Goal: Information Seeking & Learning: Understand process/instructions

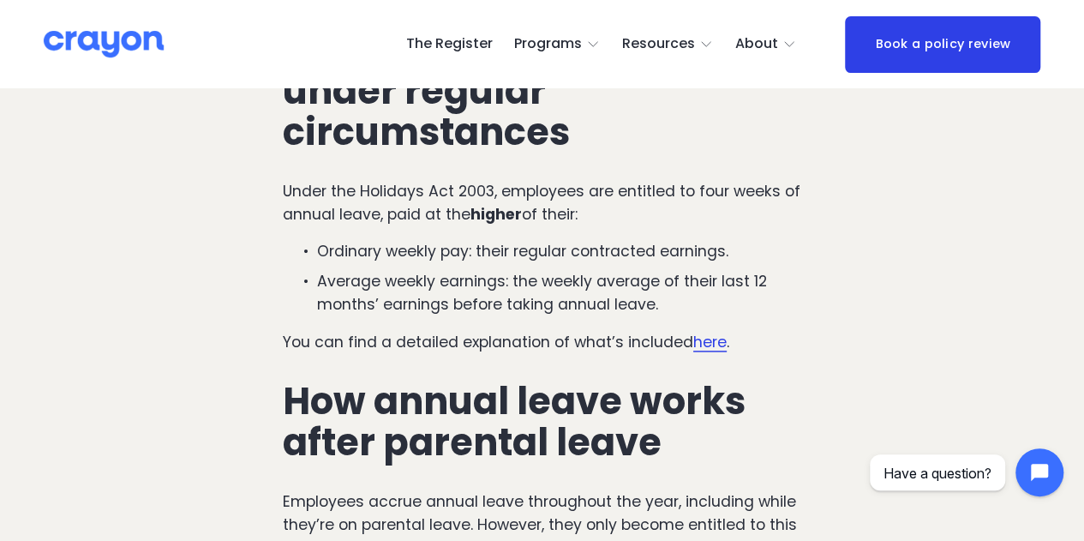
scroll to position [857, 0]
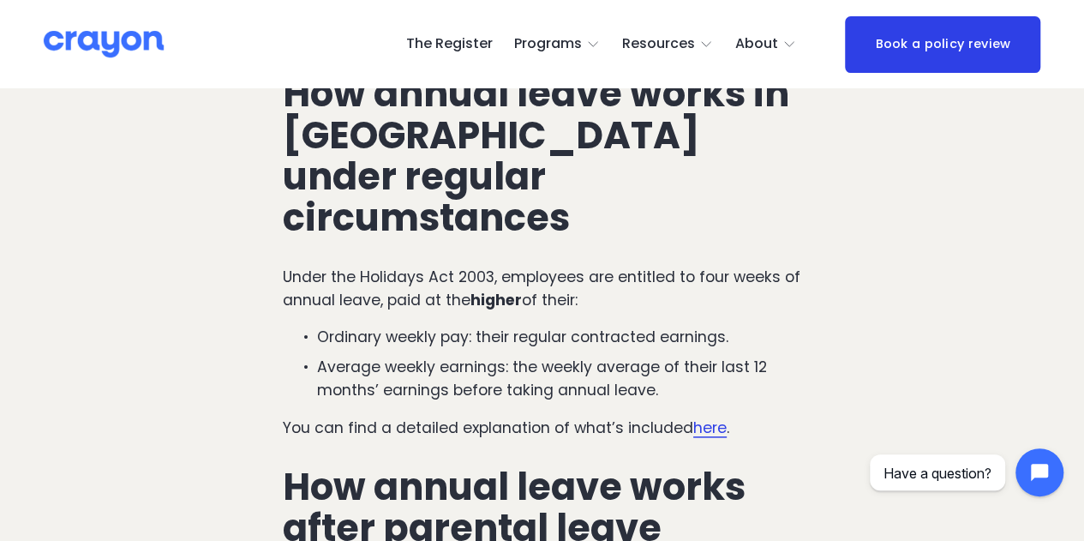
click at [478, 326] on p "Ordinary weekly pay: their regular contracted earnings." at bounding box center [559, 337] width 484 height 22
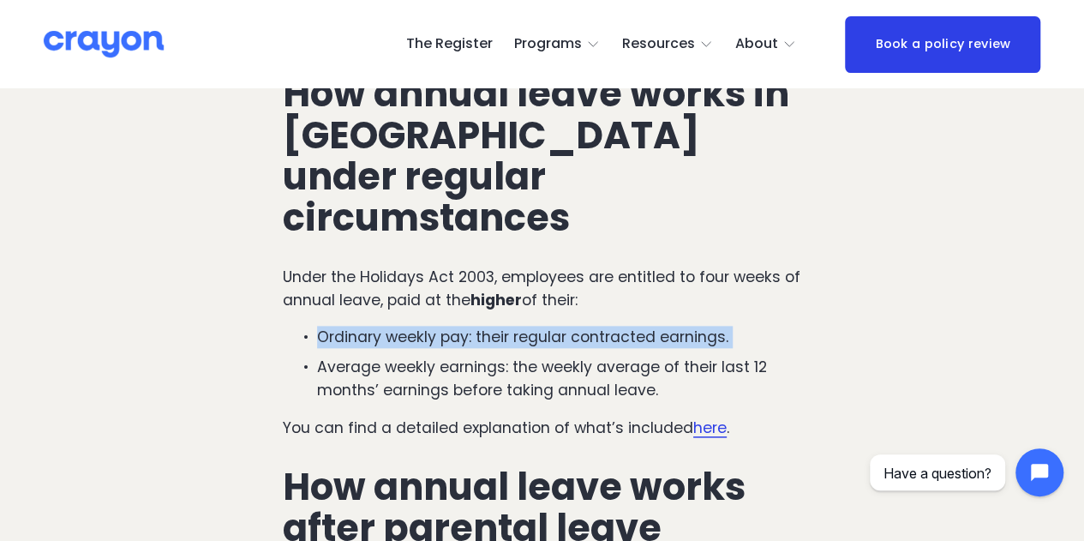
click at [478, 326] on p "Ordinary weekly pay: their regular contracted earnings." at bounding box center [559, 337] width 484 height 22
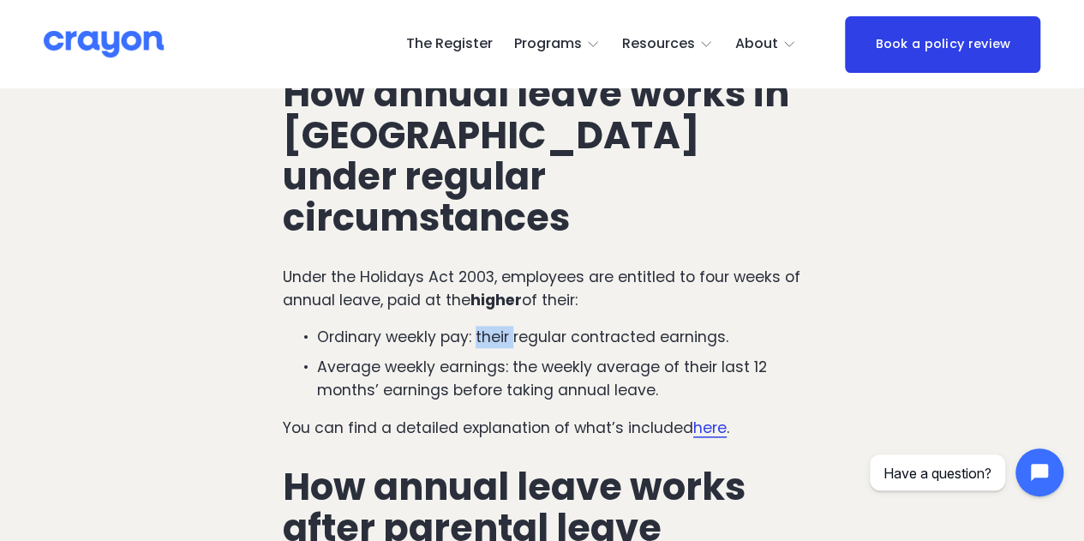
click at [478, 326] on p "Ordinary weekly pay: their regular contracted earnings." at bounding box center [559, 337] width 484 height 22
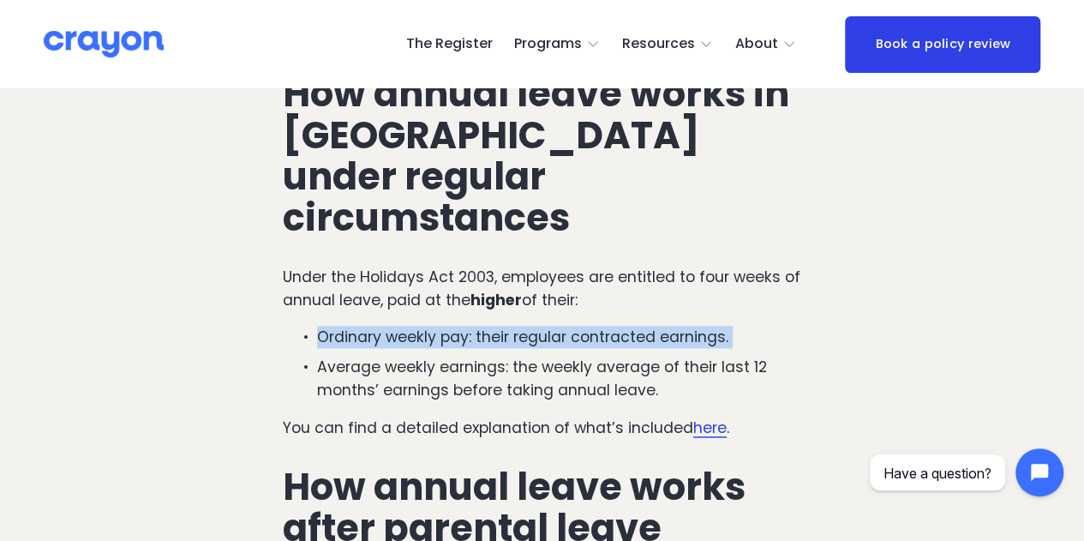
click at [478, 326] on p "Ordinary weekly pay: their regular contracted earnings." at bounding box center [559, 337] width 484 height 22
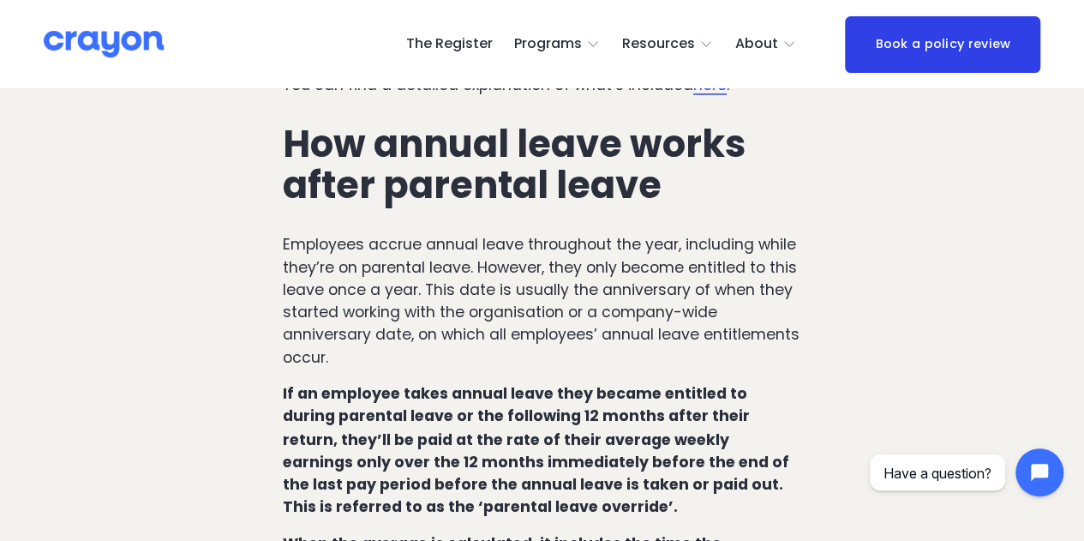
scroll to position [1371, 0]
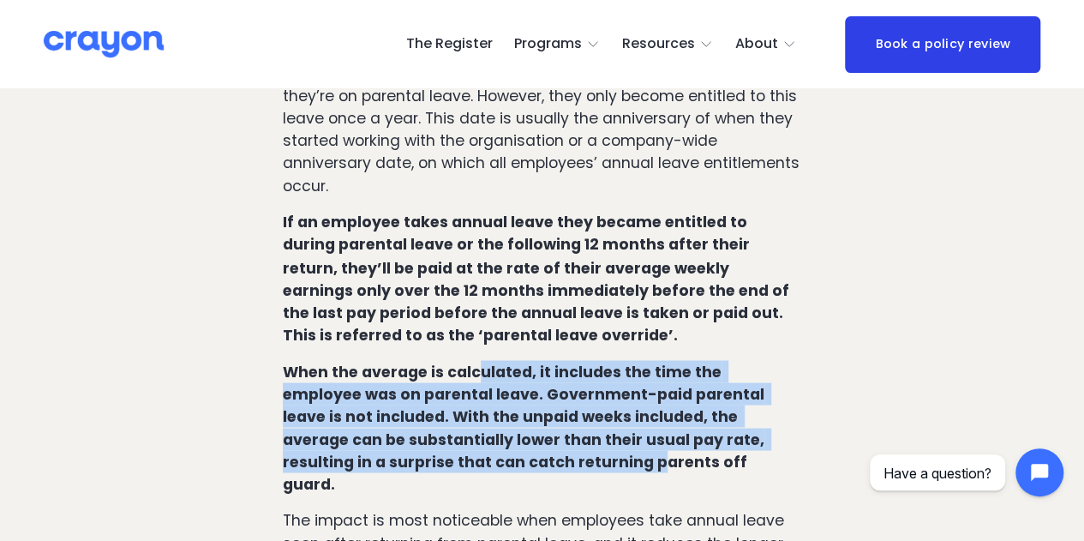
drag, startPoint x: 476, startPoint y: 275, endPoint x: 483, endPoint y: 373, distance: 97.9
click at [483, 373] on strong "When the average is calculated, it includes the time the employee was on parent…" at bounding box center [525, 427] width 485 height 133
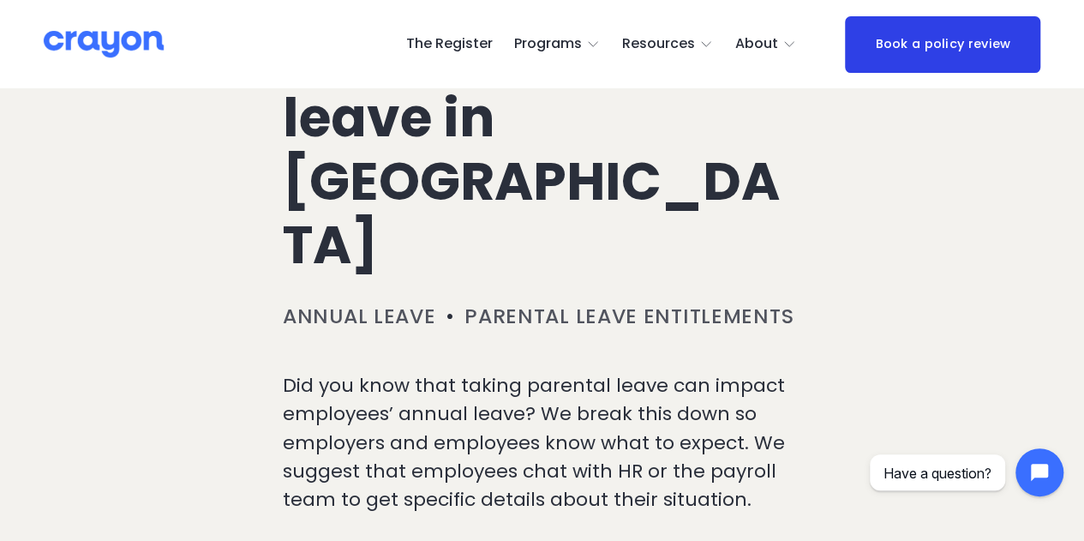
scroll to position [0, 0]
